Goal: Information Seeking & Learning: Learn about a topic

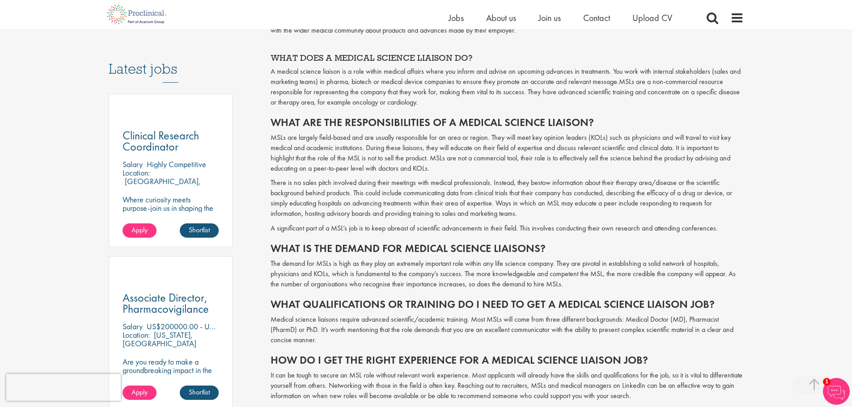
scroll to position [447, 0]
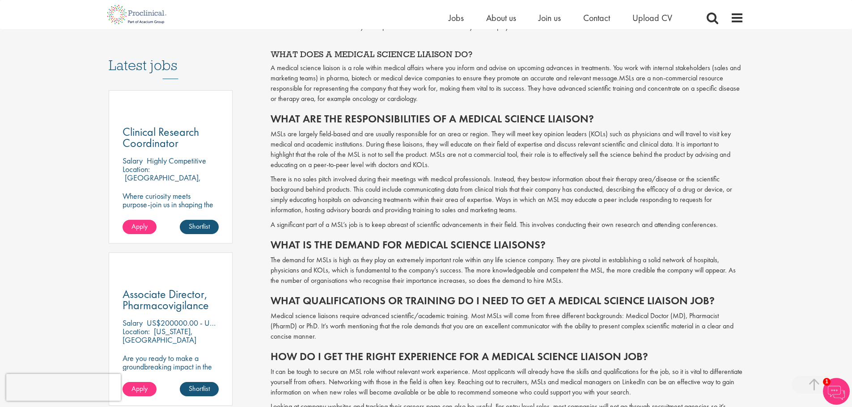
click at [377, 257] on p "The demand for MSLs is high as they play an extremely important role within any…" at bounding box center [506, 270] width 473 height 31
drag, startPoint x: 377, startPoint y: 257, endPoint x: 382, endPoint y: 260, distance: 5.7
click at [378, 257] on p "The demand for MSLs is high as they play an extremely important role within any…" at bounding box center [506, 270] width 473 height 31
click at [383, 263] on p "The demand for MSLs is high as they play an extremely important role within any…" at bounding box center [506, 270] width 473 height 31
click at [385, 268] on p "The demand for MSLs is high as they play an extremely important role within any…" at bounding box center [506, 270] width 473 height 31
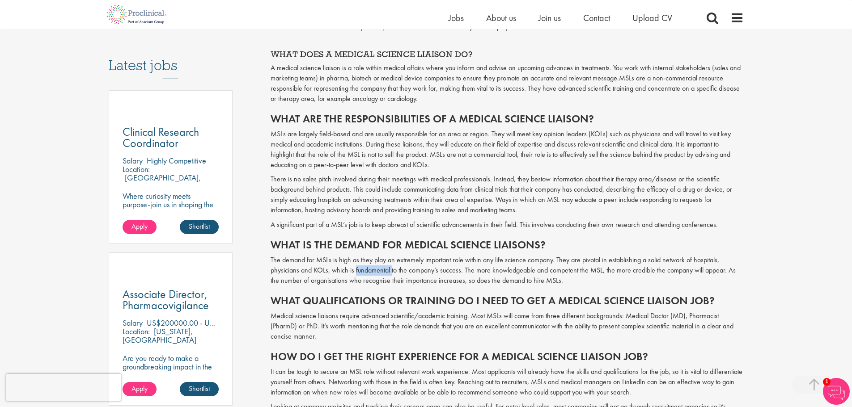
click at [385, 268] on p "The demand for MSLs is high as they play an extremely important role within any…" at bounding box center [506, 270] width 473 height 31
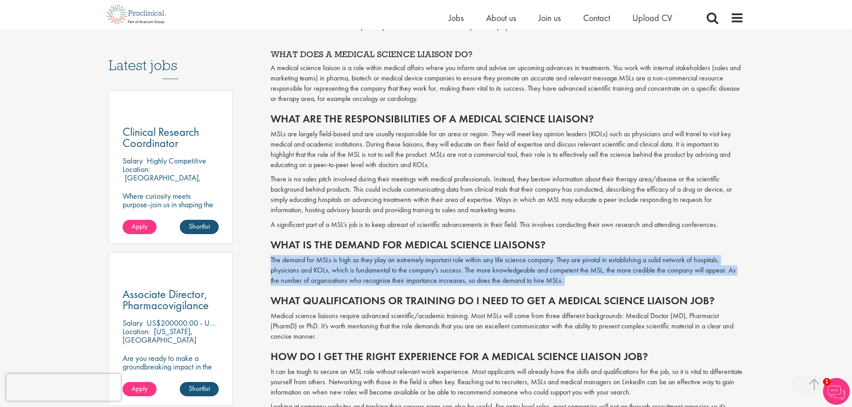
click at [385, 268] on p "The demand for MSLs is high as they play an extremely important role within any…" at bounding box center [506, 270] width 473 height 31
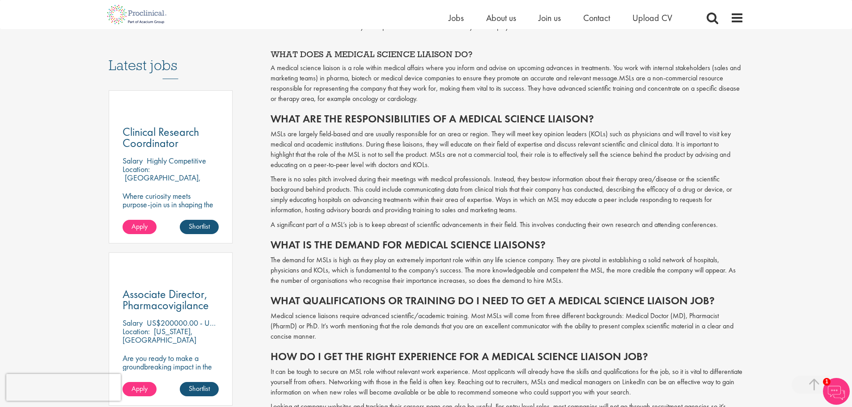
click at [418, 192] on p "There is no sales pitch involved during their meetings with medical professiona…" at bounding box center [506, 194] width 473 height 41
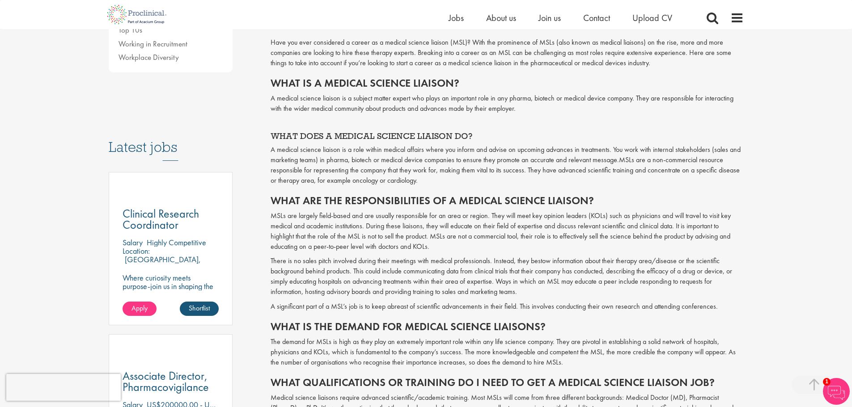
scroll to position [358, 0]
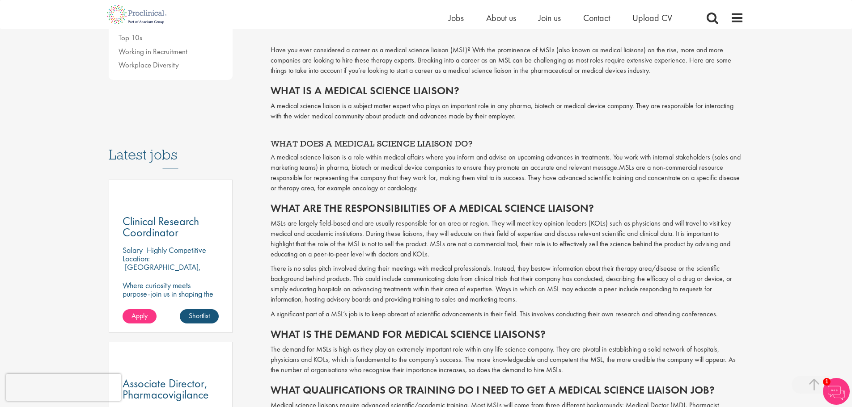
click at [413, 240] on p "MSLs are largely field-based and are usually responsible for an area or region.…" at bounding box center [506, 239] width 473 height 41
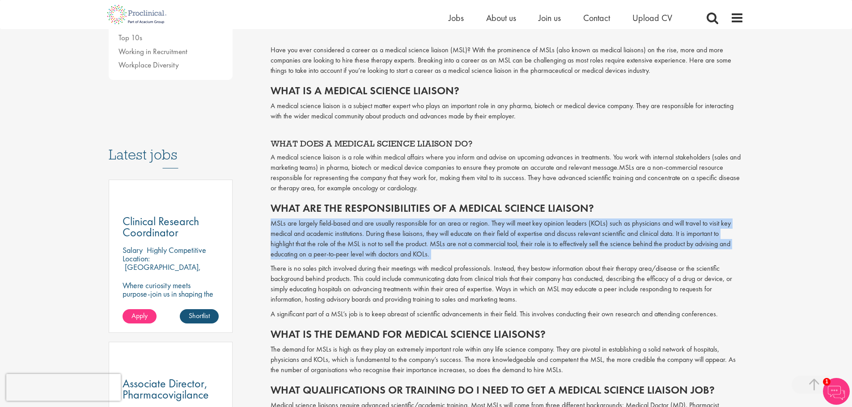
click at [413, 240] on p "MSLs are largely field-based and are usually responsible for an area or region.…" at bounding box center [506, 239] width 473 height 41
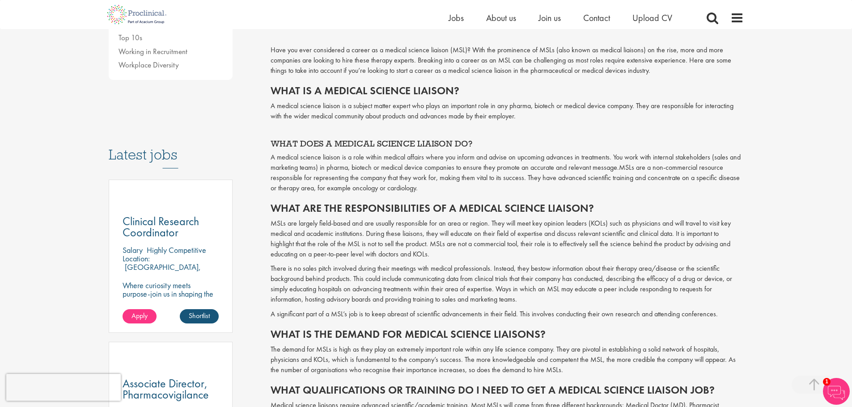
click at [405, 272] on p "There is no sales pitch involved during their meetings with medical professiona…" at bounding box center [506, 284] width 473 height 41
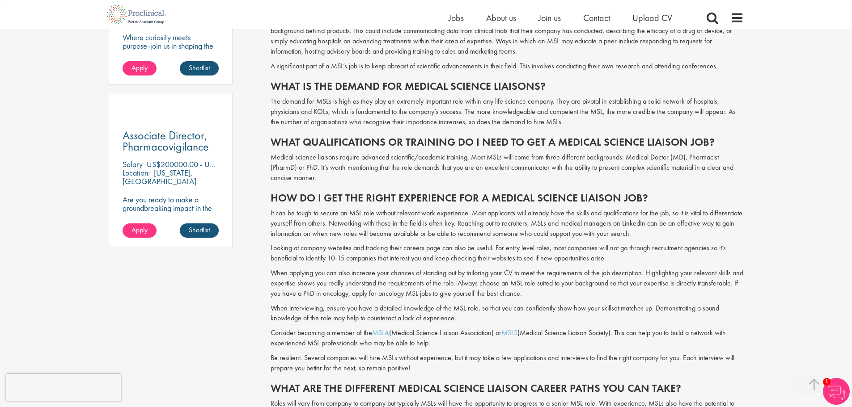
scroll to position [626, 0]
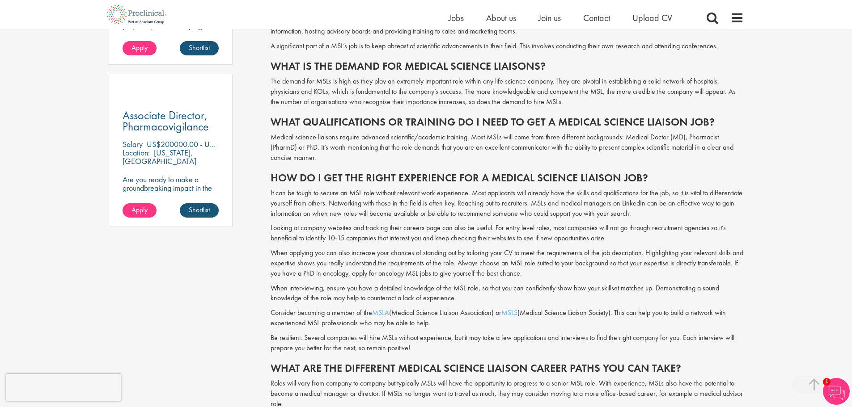
click at [336, 208] on p "It can be tough to secure an MSL role without relevant work experience. Most ap…" at bounding box center [506, 203] width 473 height 31
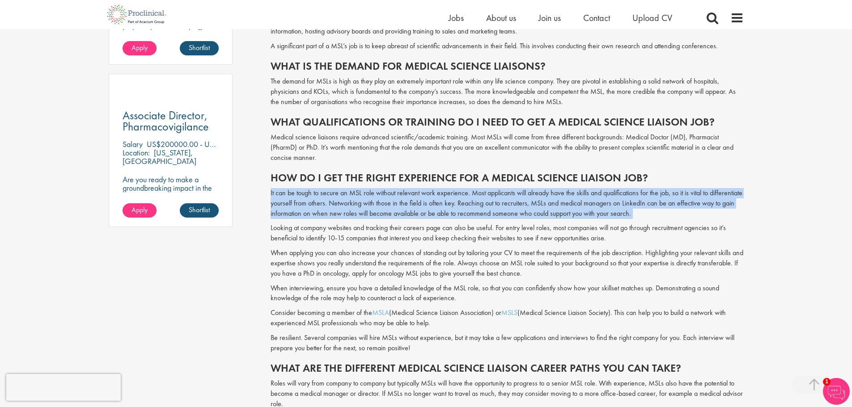
click at [336, 208] on p "It can be tough to secure an MSL role without relevant work experience. Most ap…" at bounding box center [506, 203] width 473 height 31
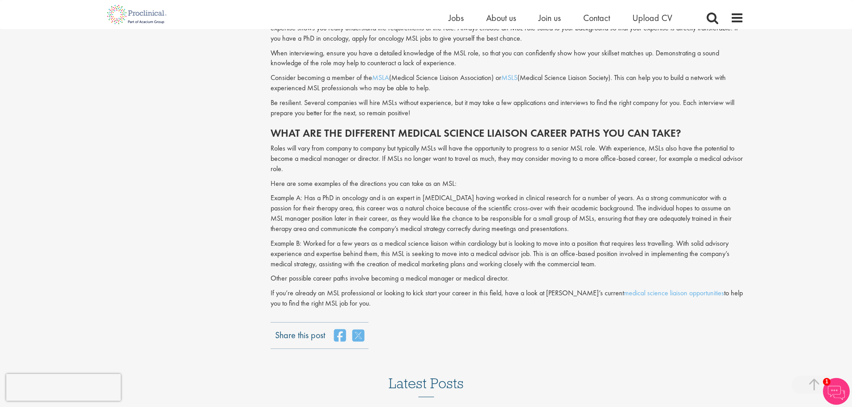
scroll to position [862, 0]
